Goal: Browse casually

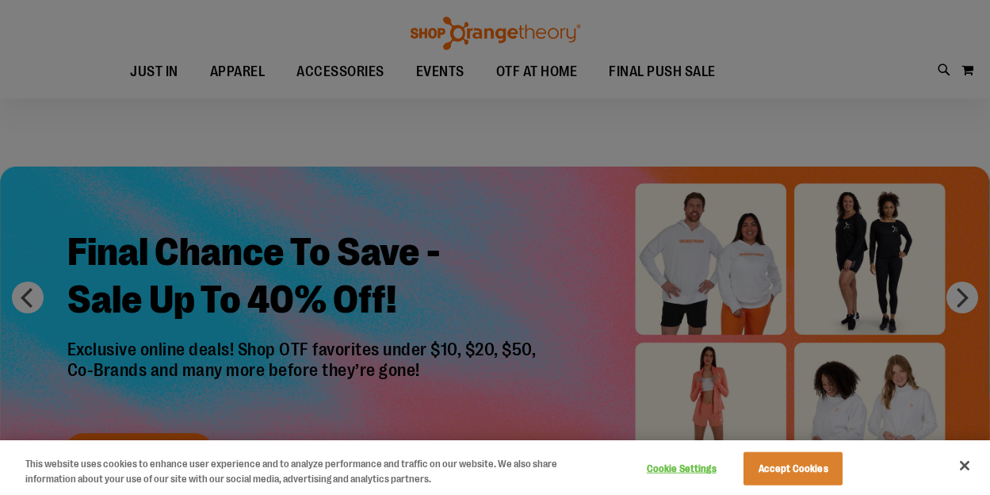
scroll to position [5, 0]
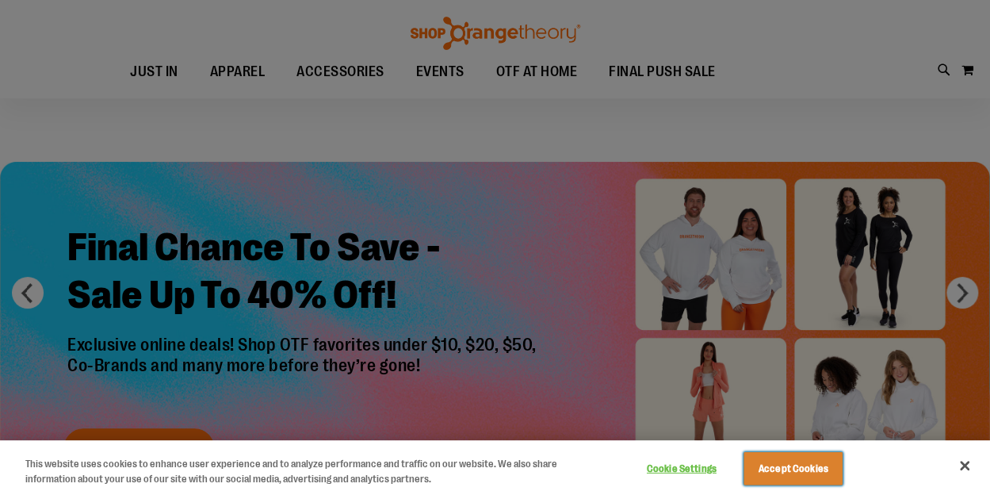
click at [767, 468] on button "Accept Cookies" at bounding box center [793, 468] width 99 height 33
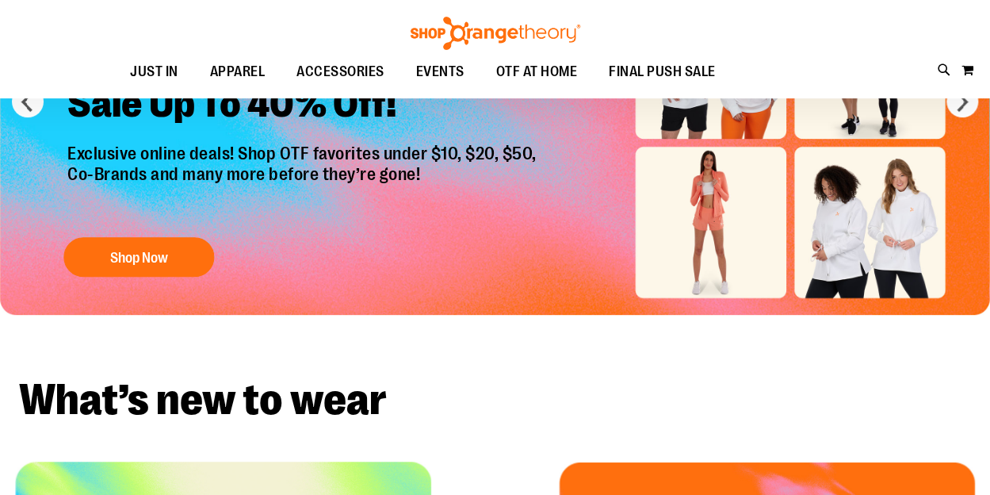
scroll to position [184, 0]
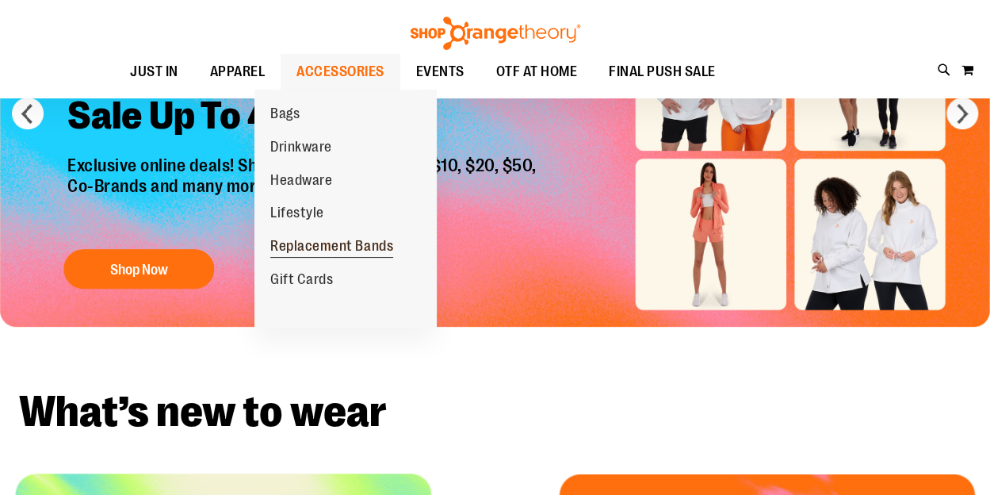
click at [344, 255] on span "Replacement Bands" at bounding box center [331, 248] width 123 height 20
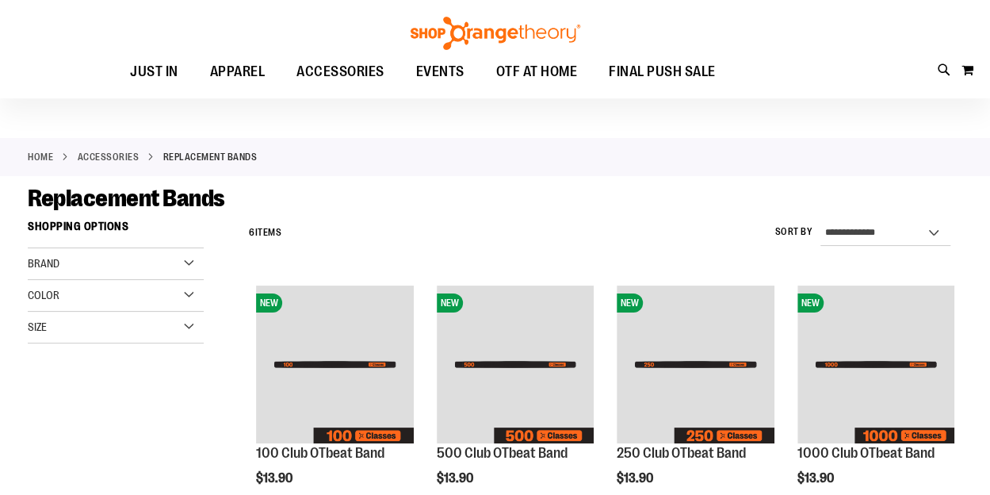
scroll to position [37, 0]
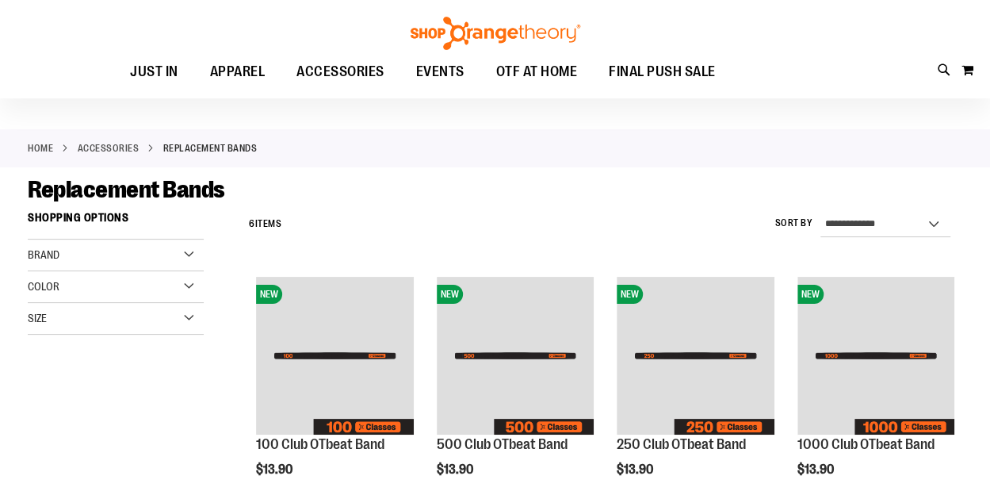
click at [136, 147] on link "ACCESSORIES" at bounding box center [109, 148] width 62 height 14
click at [125, 146] on link "ACCESSORIES" at bounding box center [109, 148] width 62 height 14
click at [130, 153] on link "ACCESSORIES" at bounding box center [109, 148] width 62 height 14
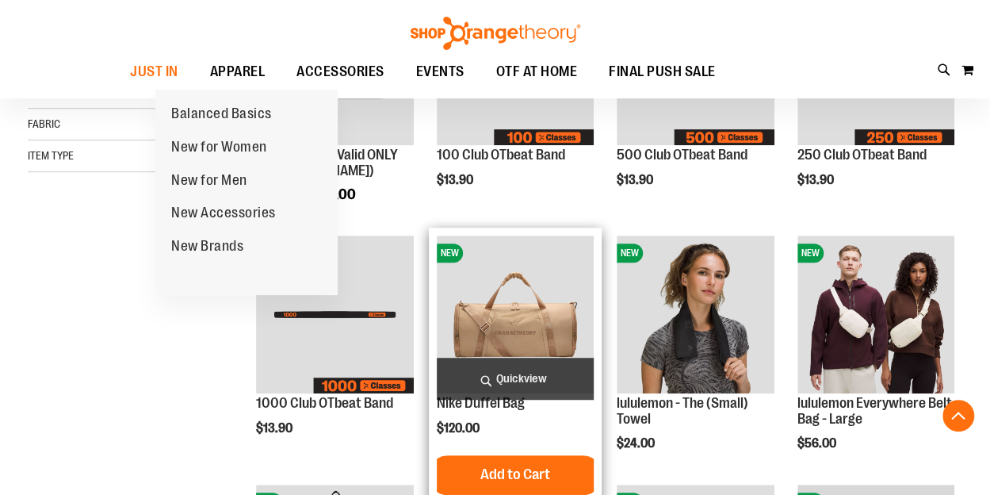
scroll to position [330, 0]
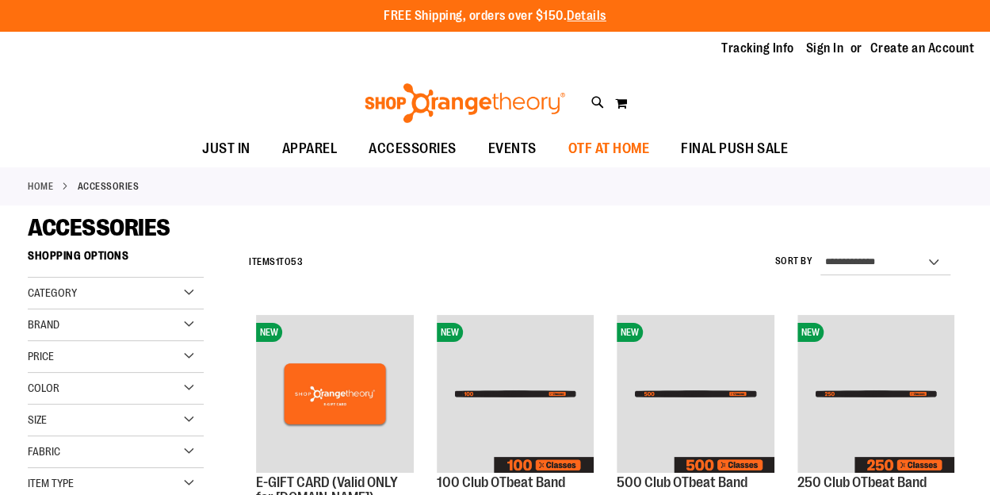
click at [632, 140] on span "OTF AT HOME" at bounding box center [610, 149] width 82 height 36
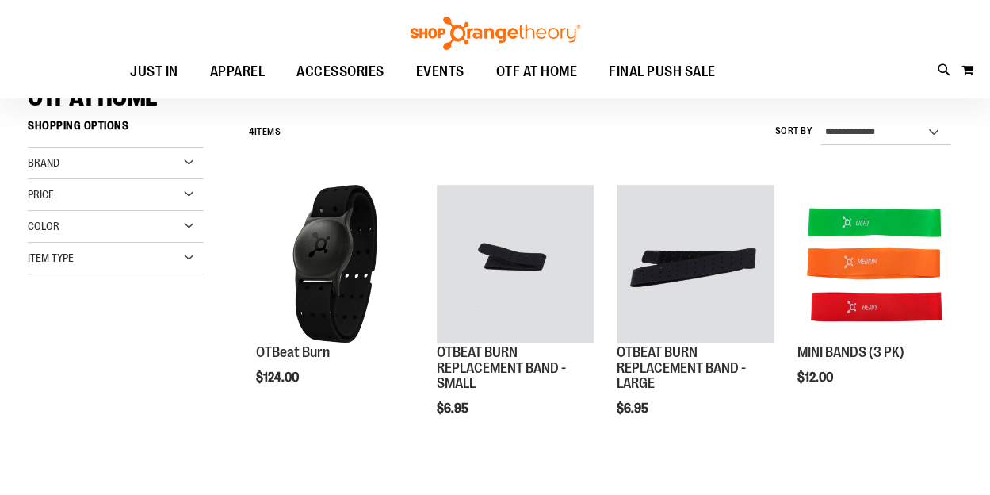
scroll to position [128, 0]
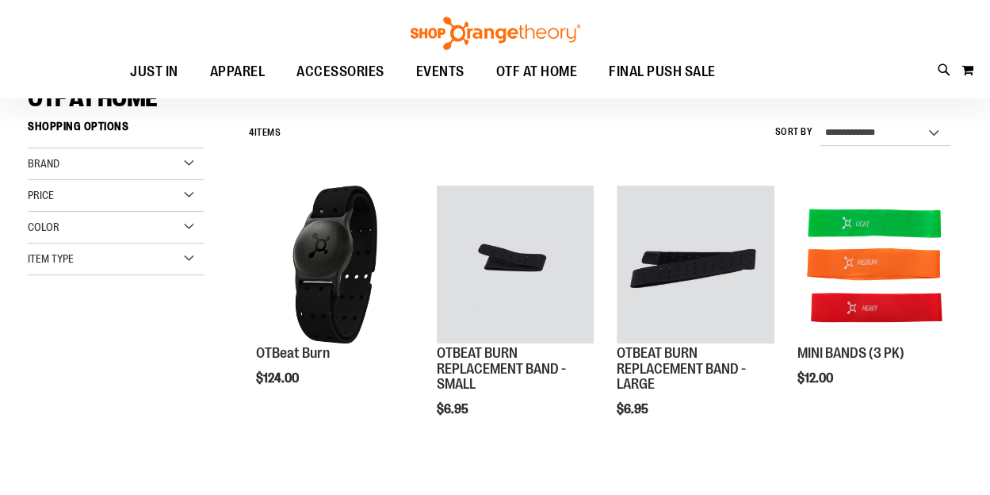
click at [160, 153] on div "Brand" at bounding box center [116, 164] width 176 height 32
click at [159, 201] on div "Price" at bounding box center [116, 196] width 176 height 32
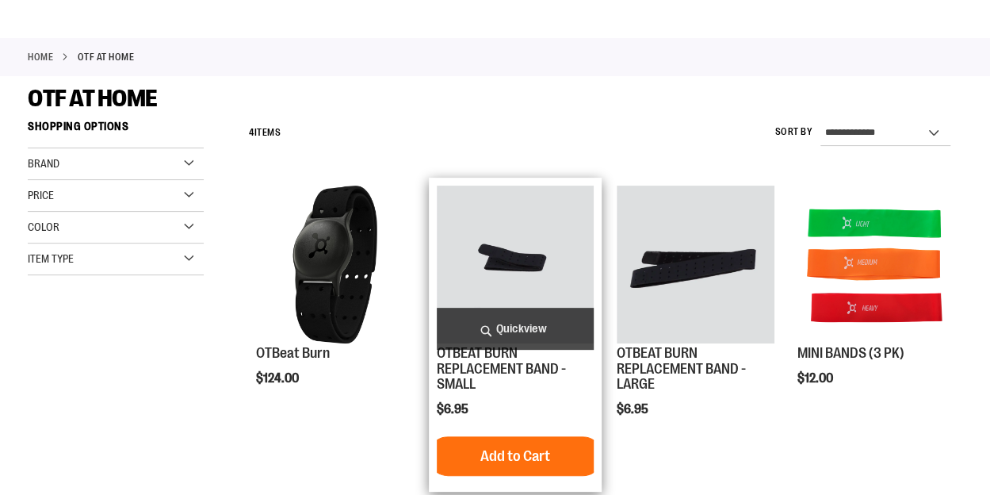
scroll to position [0, 0]
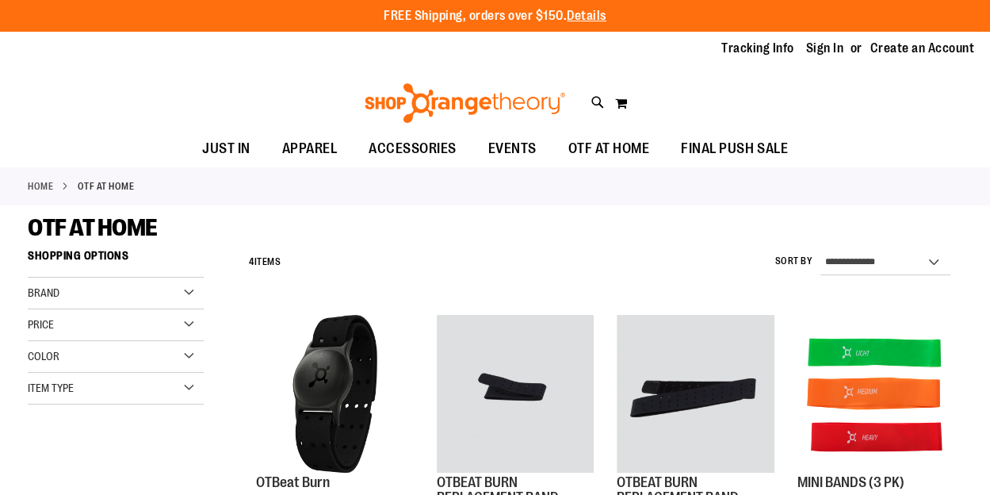
click at [482, 97] on img at bounding box center [464, 103] width 205 height 40
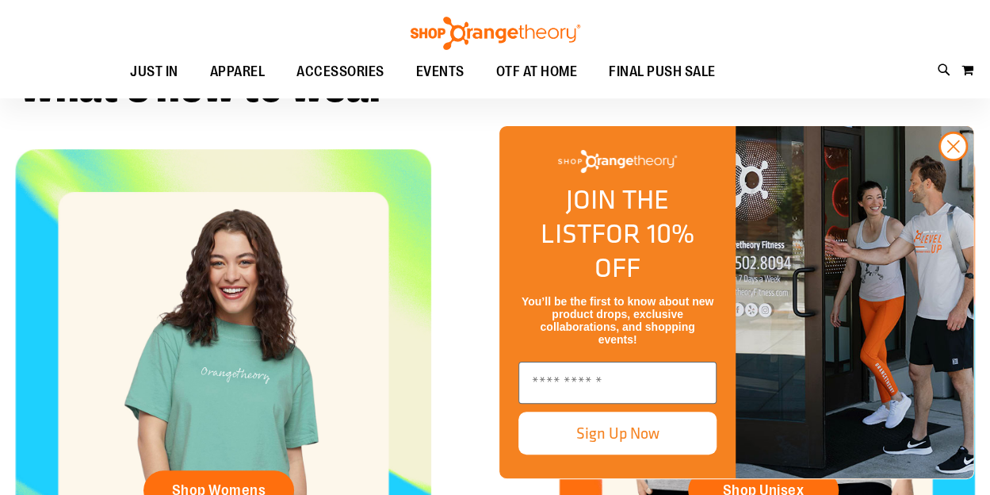
scroll to position [725, 0]
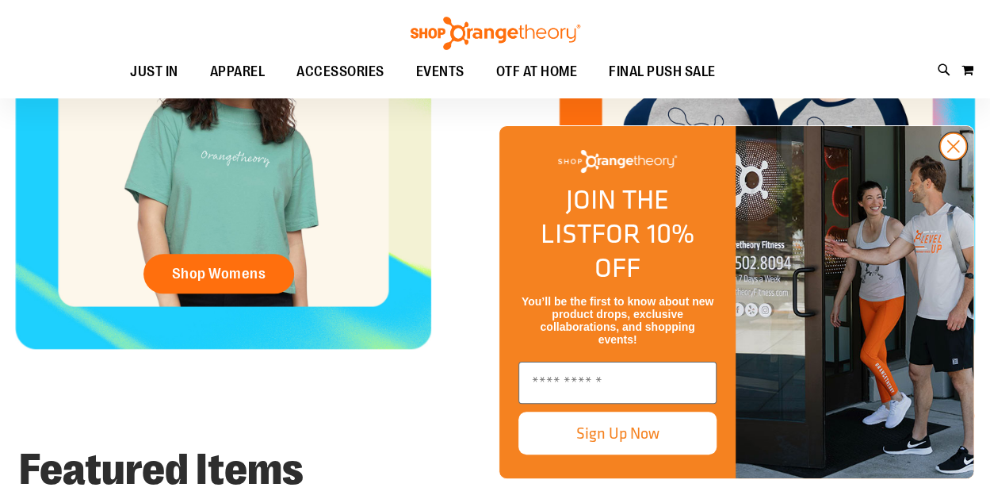
click at [963, 159] on circle "Close dialog" at bounding box center [953, 146] width 26 height 26
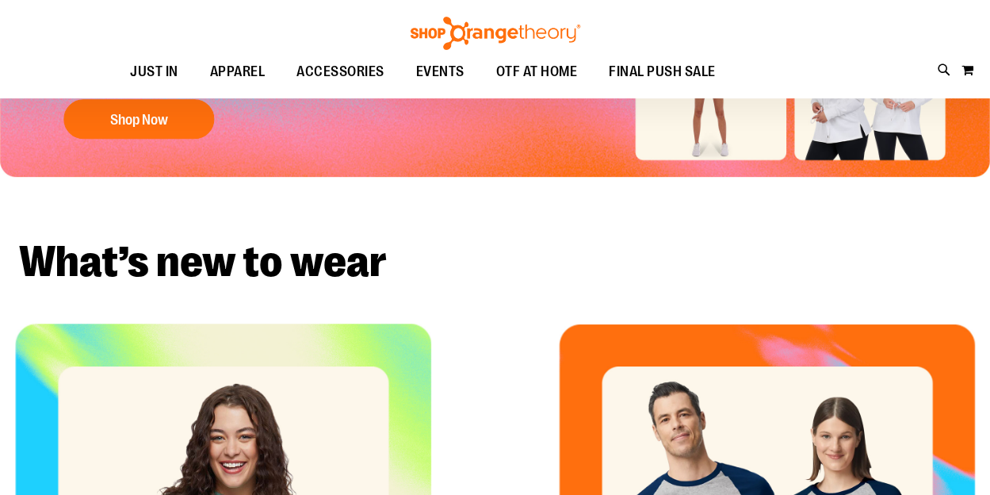
scroll to position [0, 0]
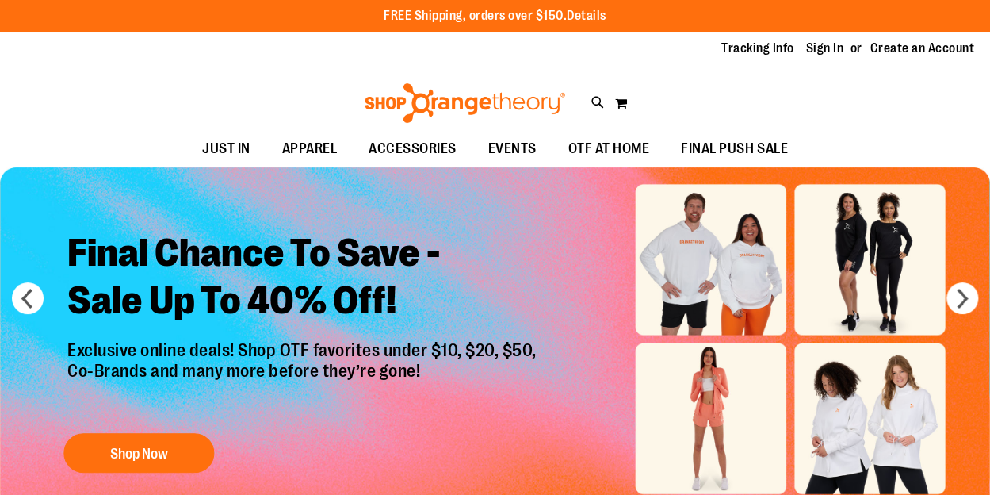
click at [519, 100] on img at bounding box center [464, 103] width 205 height 40
click at [412, 99] on img at bounding box center [464, 103] width 205 height 40
